Goal: Task Accomplishment & Management: Manage account settings

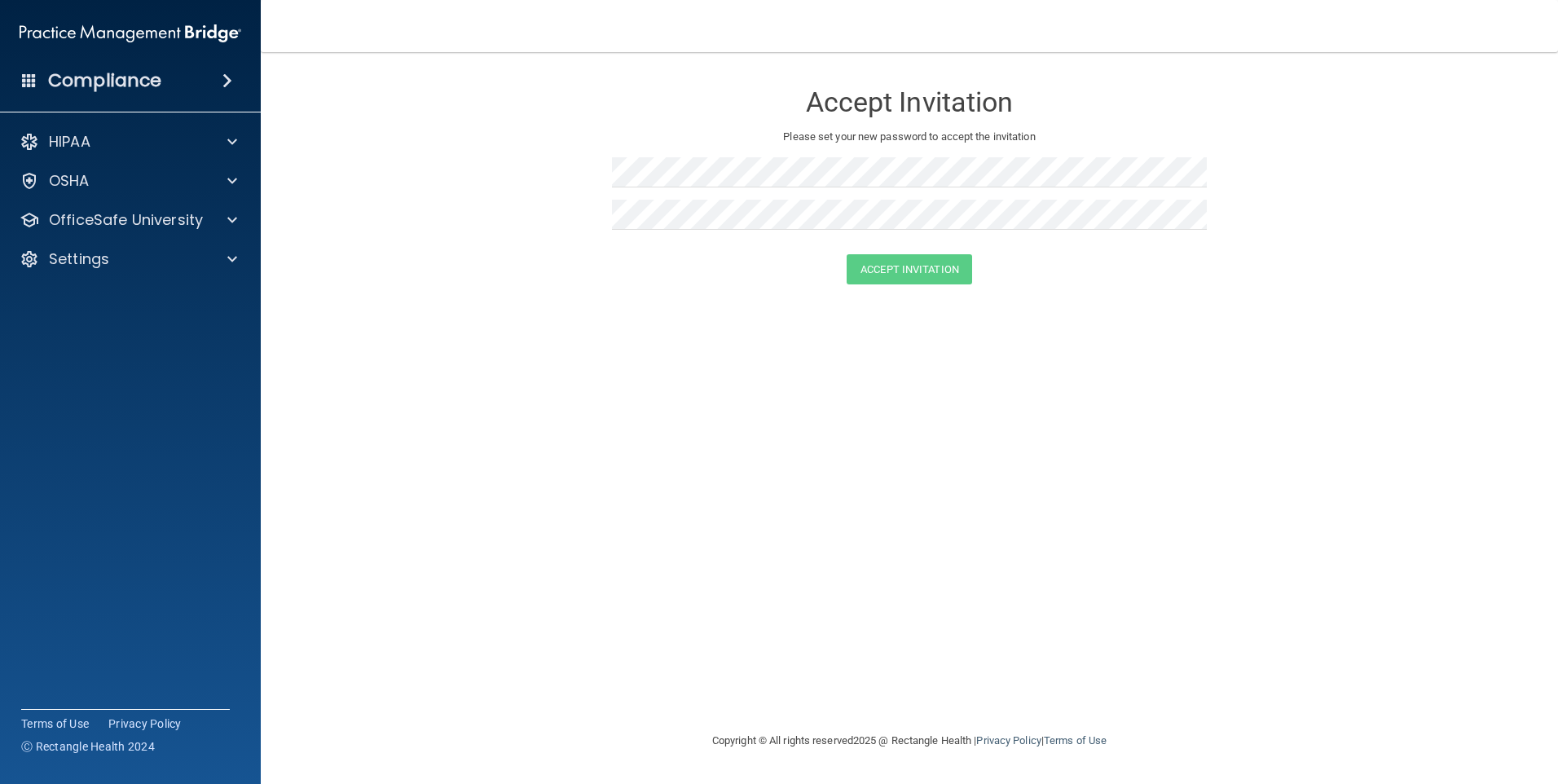
drag, startPoint x: 681, startPoint y: 230, endPoint x: 1284, endPoint y: 161, distance: 606.9
click at [1288, 159] on form "Accept Invitation Please set your new password to accept the invitation Accept …" at bounding box center [909, 186] width 1232 height 235
click at [551, 176] on form "Accept Invitation Please set your new password to accept the invitation Accept …" at bounding box center [909, 186] width 1232 height 235
click at [88, 272] on div "Settings" at bounding box center [131, 259] width 261 height 33
click at [230, 260] on span at bounding box center [232, 259] width 9 height 20
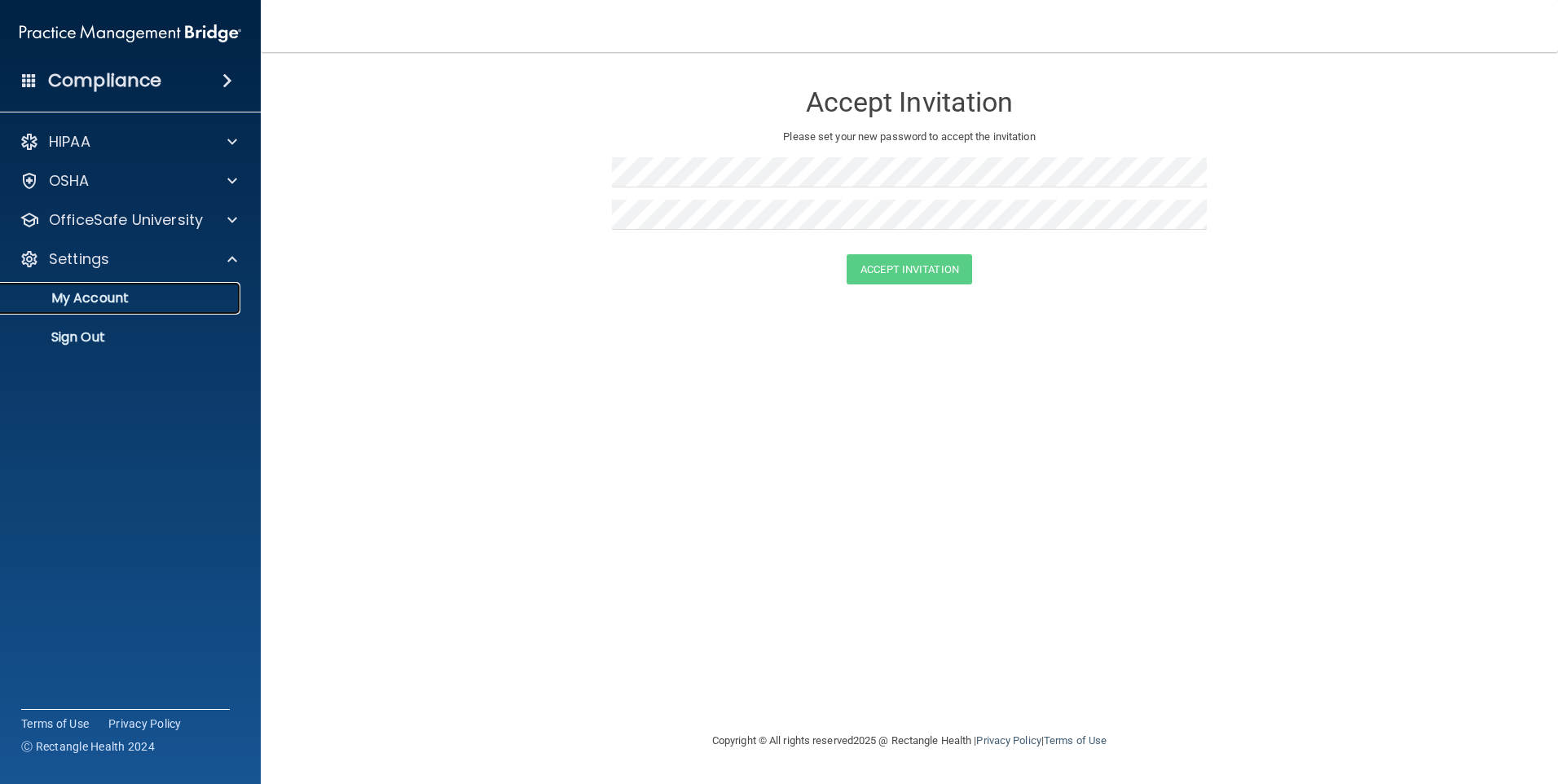
click at [79, 296] on p "My Account" at bounding box center [121, 298] width 222 height 16
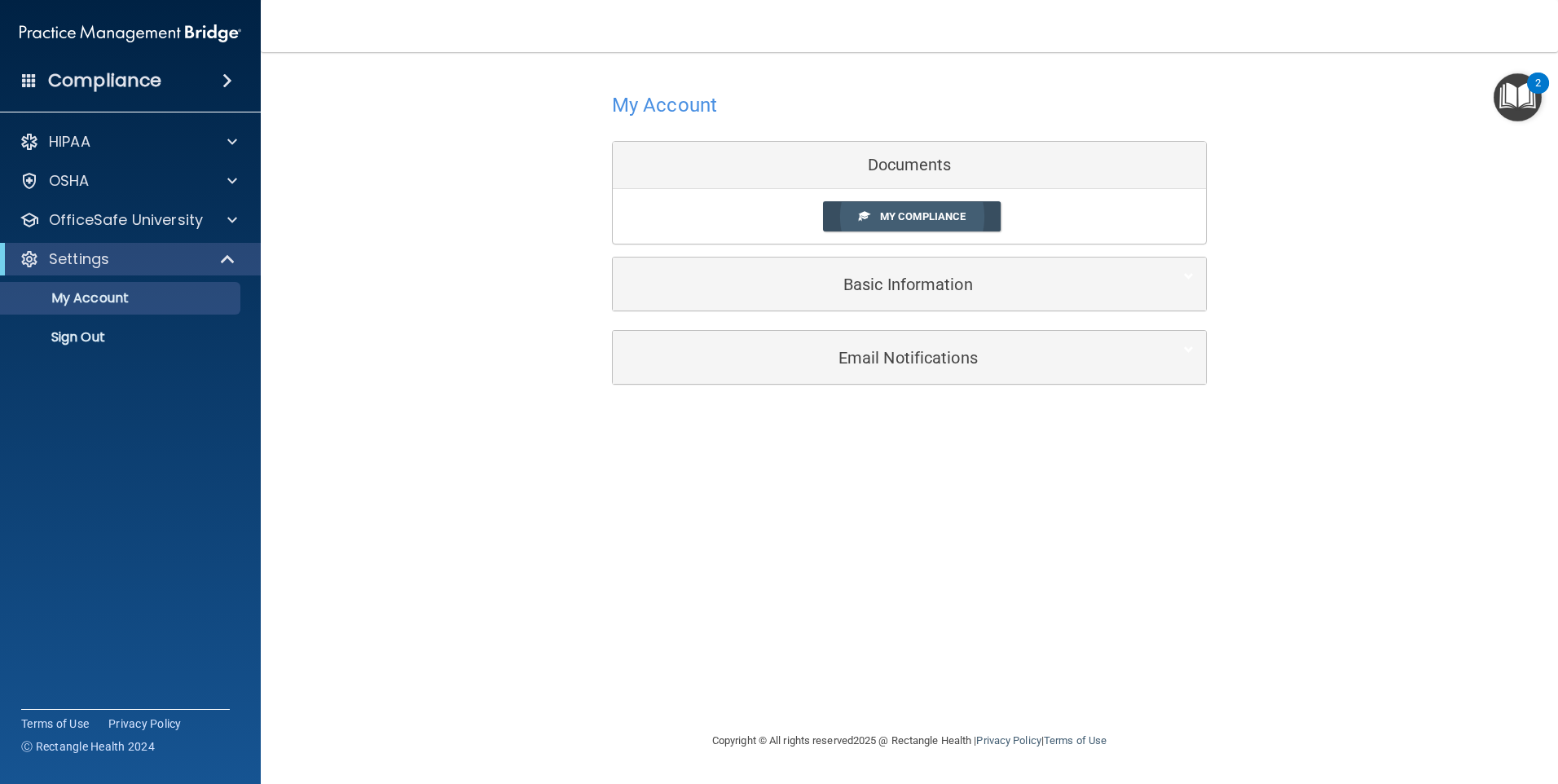
click at [925, 220] on span "My Compliance" at bounding box center [923, 216] width 86 height 12
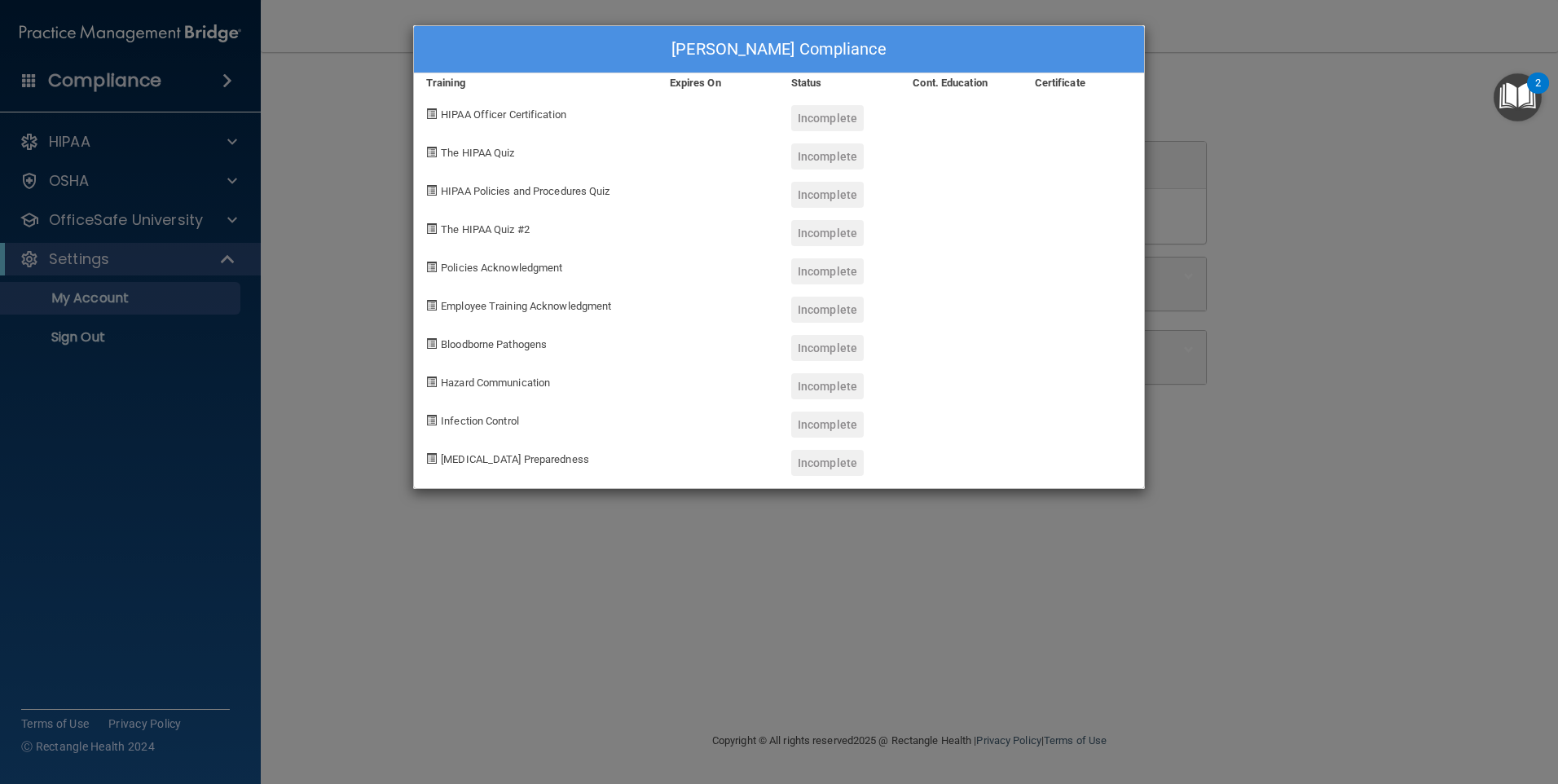
click at [477, 113] on span "HIPAA Officer Certification" at bounding box center [503, 114] width 125 height 12
click at [77, 143] on div "[PERSON_NAME] Compliance Training Expires On Status Cont. Education Certificate…" at bounding box center [779, 392] width 1558 height 784
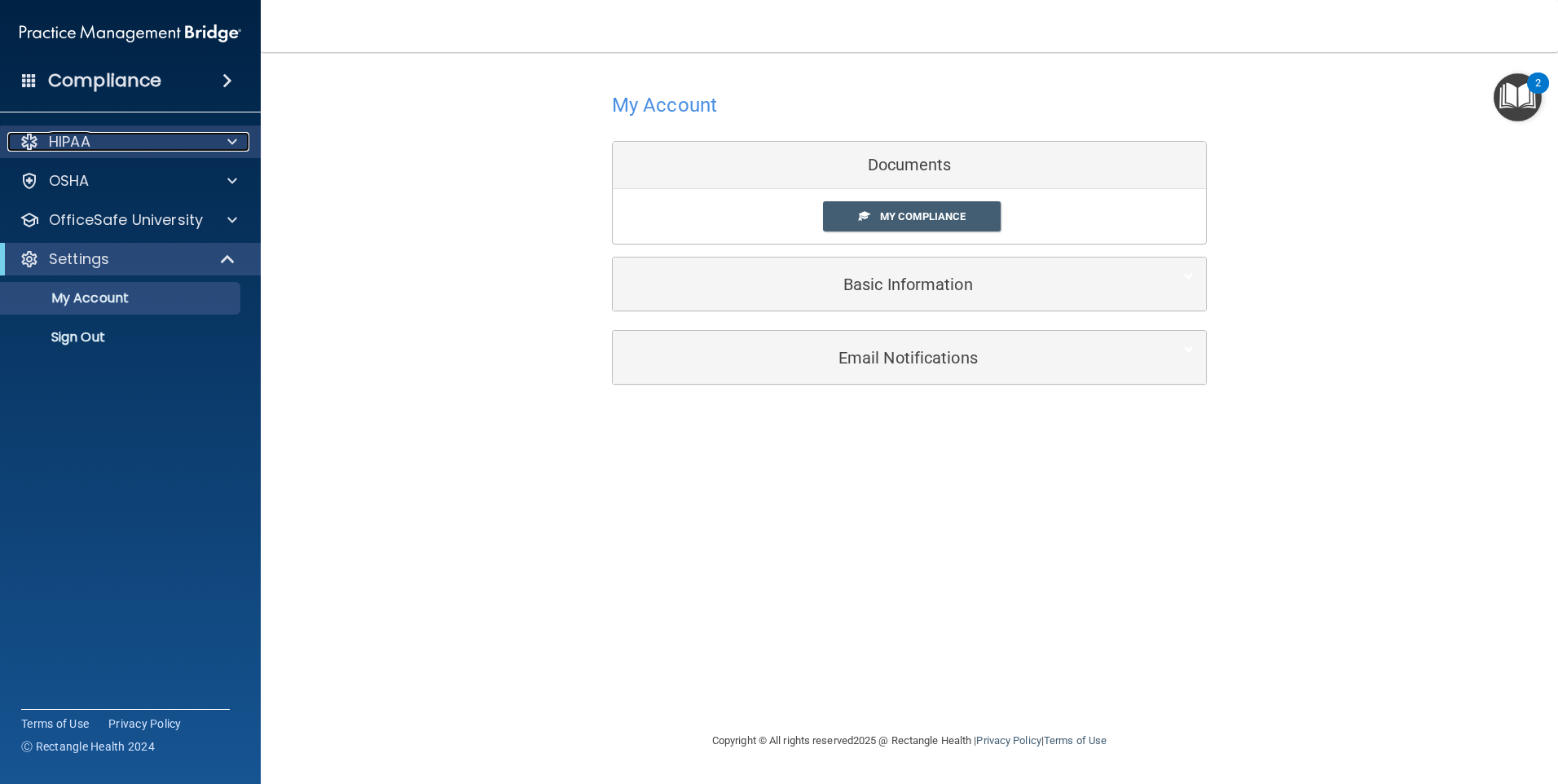
click at [224, 144] on div at bounding box center [230, 141] width 41 height 20
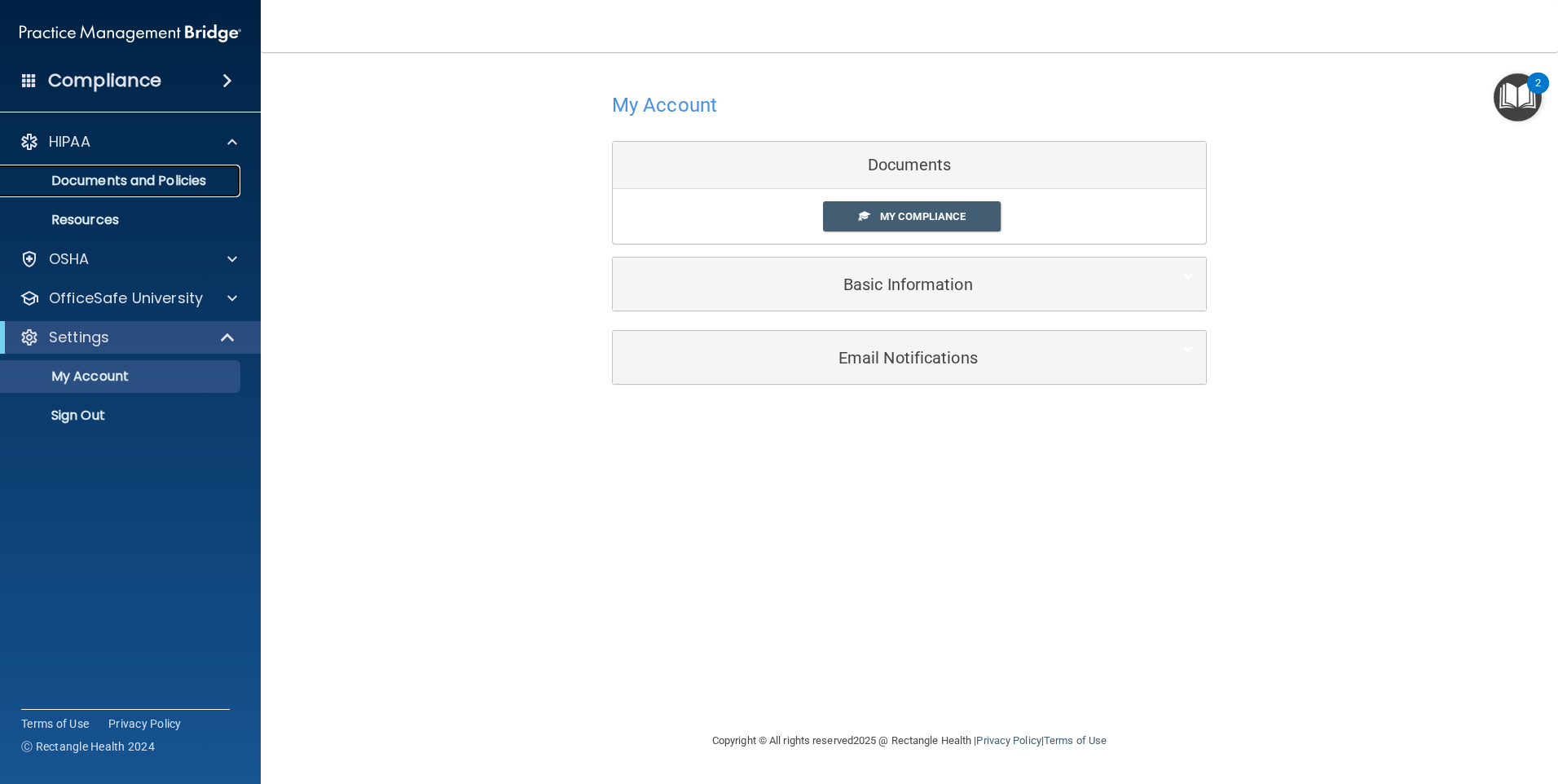
click at [182, 173] on p "Documents and Policies" at bounding box center [121, 180] width 222 height 16
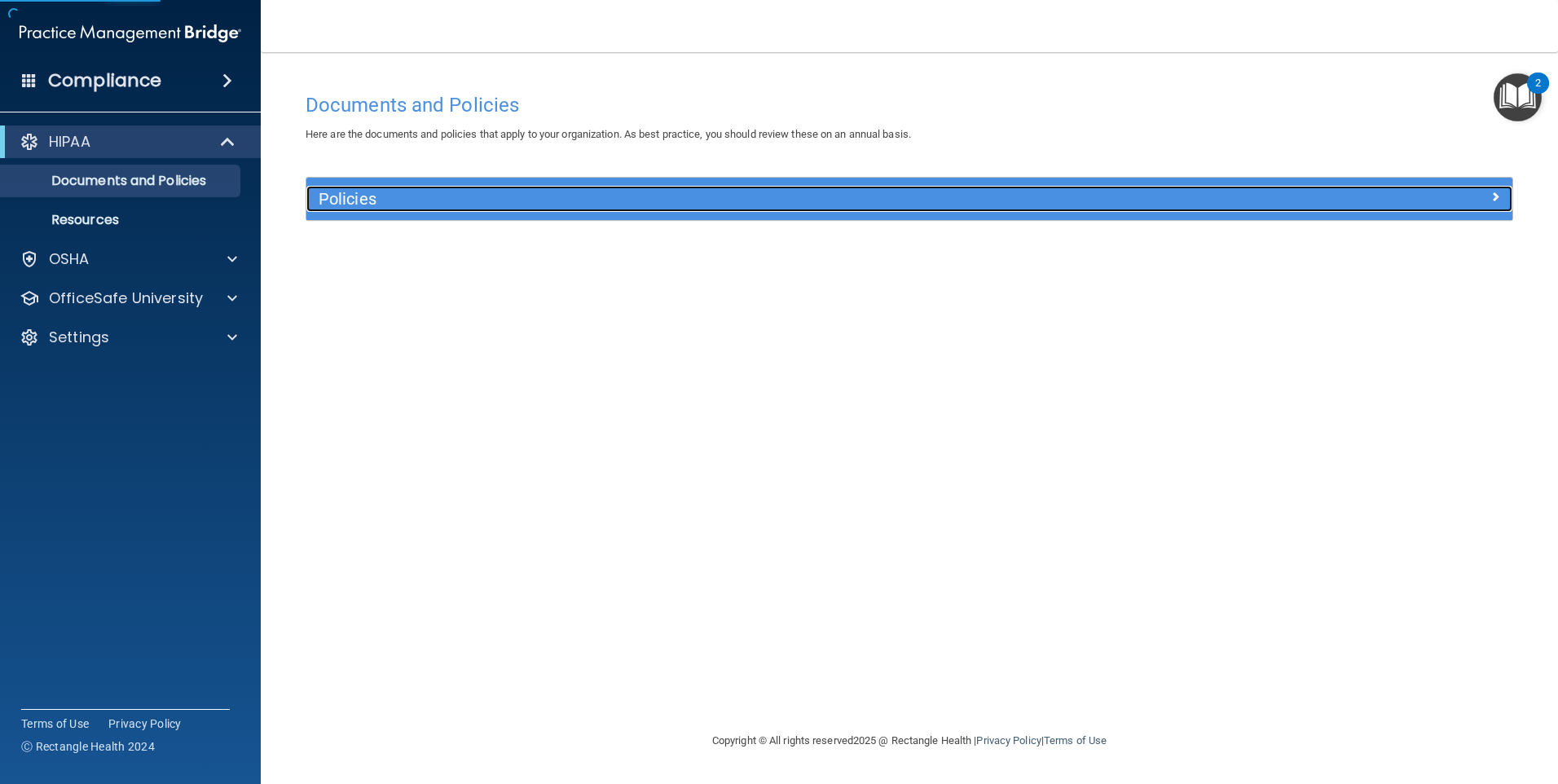
click at [371, 197] on h5 "Policies" at bounding box center [758, 198] width 880 height 18
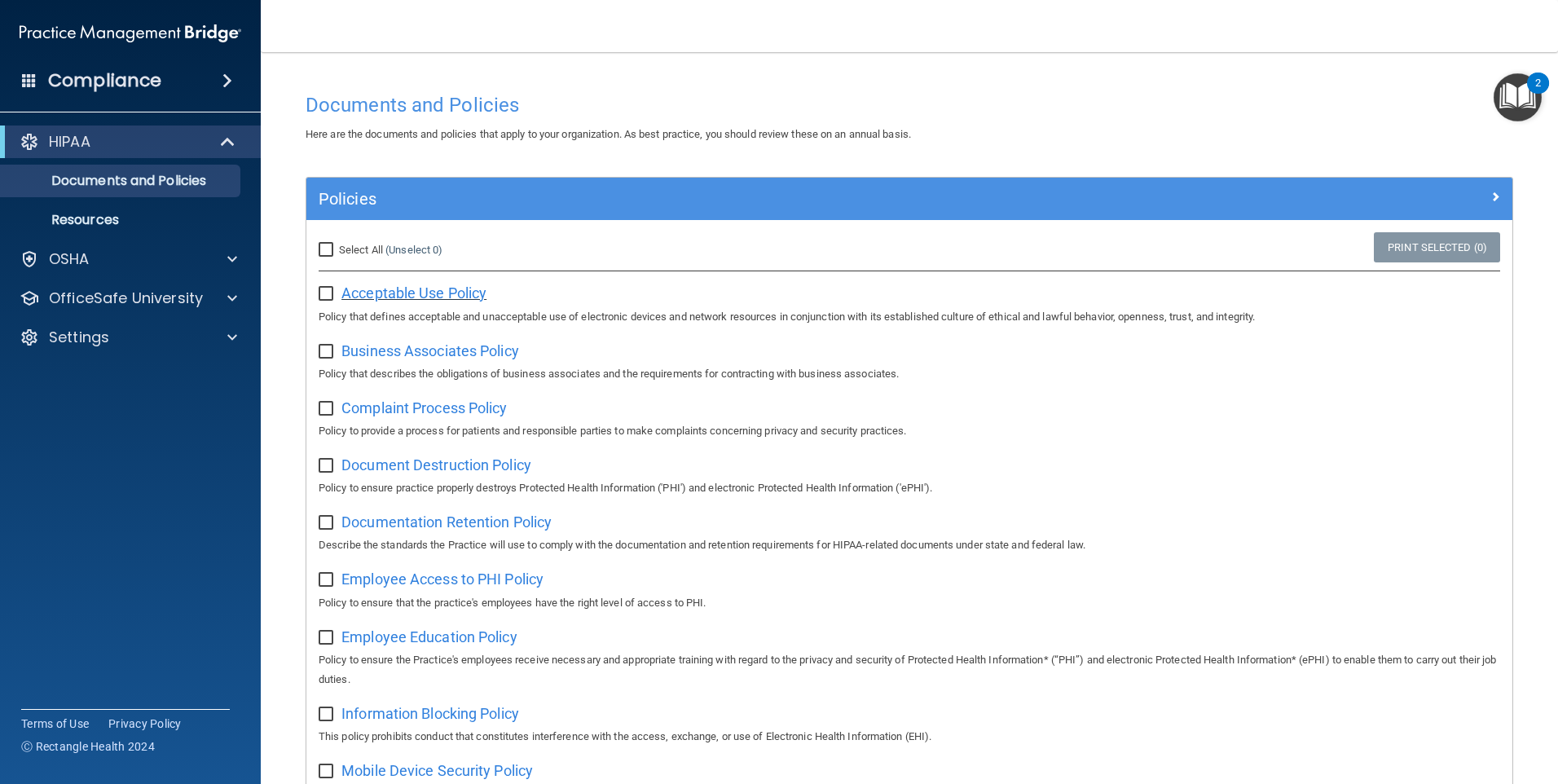
click at [415, 291] on span "Acceptable Use Policy" at bounding box center [414, 293] width 145 height 17
